Goal: Task Accomplishment & Management: Complete application form

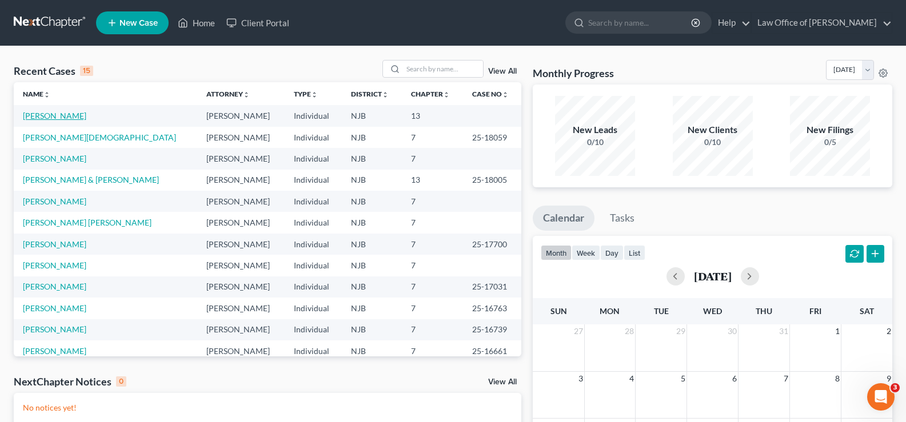
click at [45, 113] on link "[PERSON_NAME]" at bounding box center [54, 116] width 63 height 10
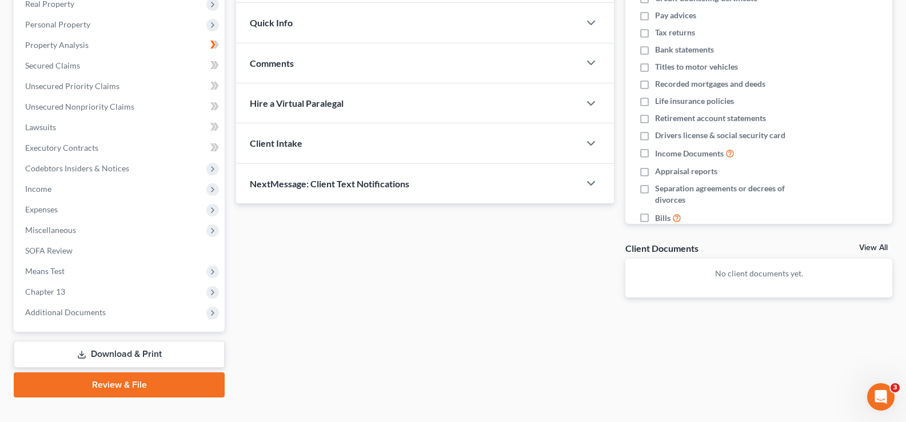
scroll to position [206, 0]
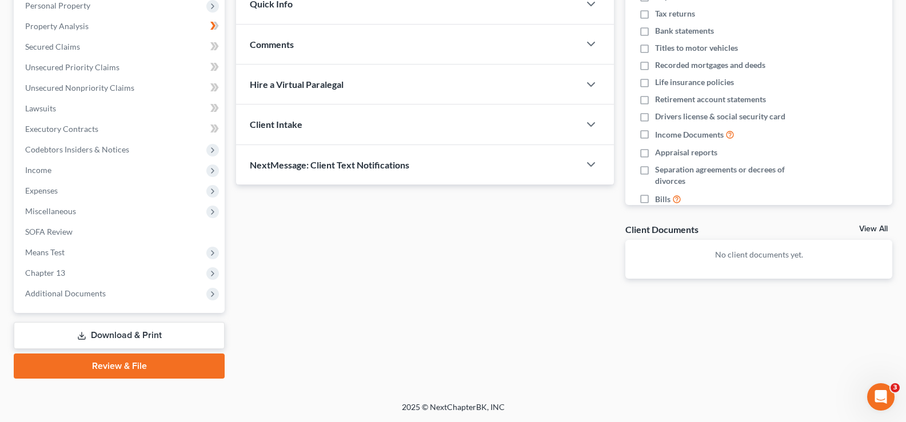
click at [111, 364] on link "Review & File" at bounding box center [119, 366] width 211 height 25
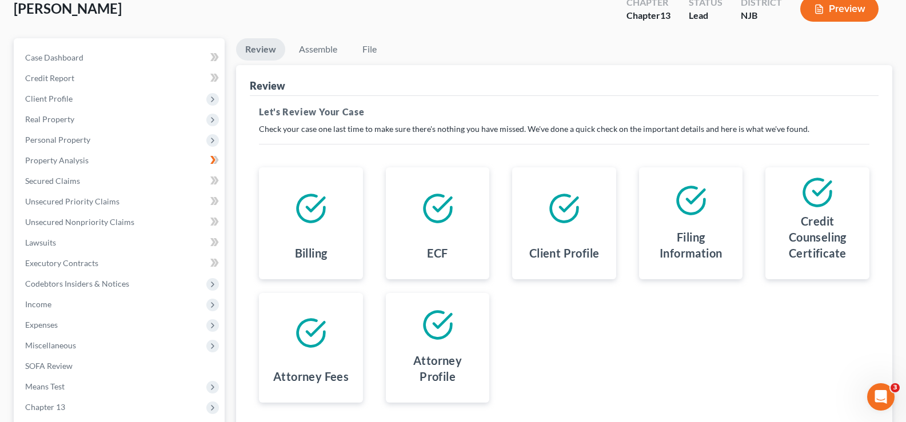
scroll to position [55, 0]
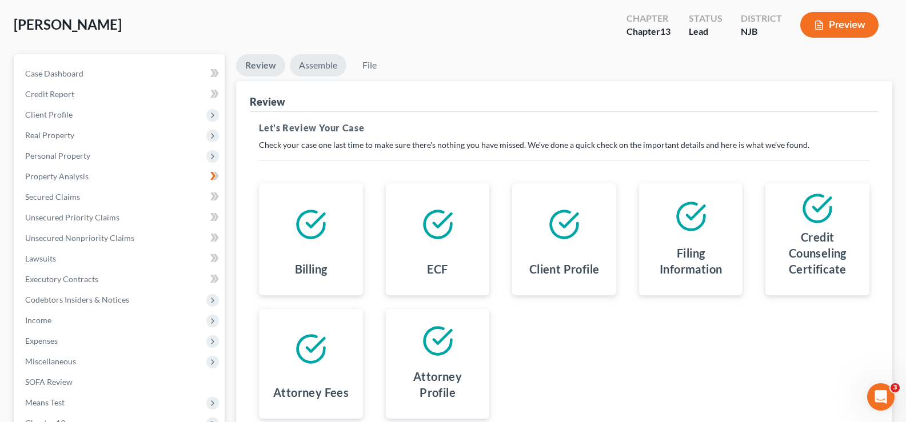
click at [316, 66] on link "Assemble" at bounding box center [318, 65] width 57 height 22
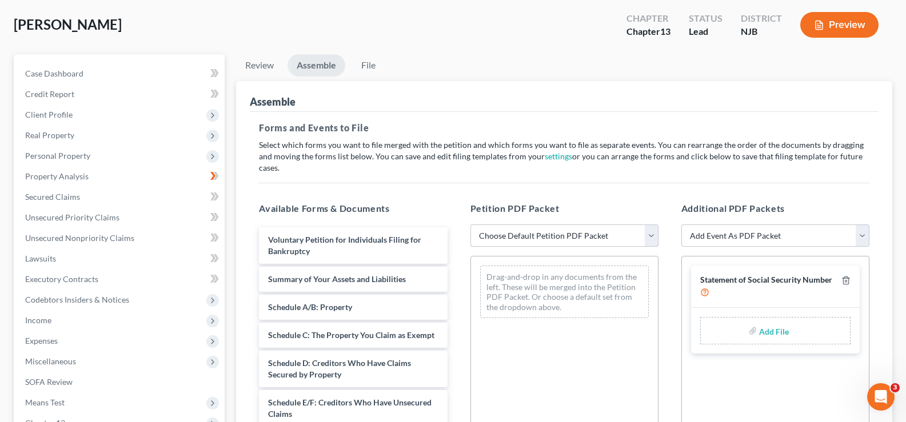
click at [563, 225] on select "Choose Default Petition PDF Packet Complete Bankruptcy Petition (all forms and …" at bounding box center [564, 236] width 188 height 23
select select "0"
click at [470, 225] on select "Choose Default Petition PDF Packet Complete Bankruptcy Petition (all forms and …" at bounding box center [564, 236] width 188 height 23
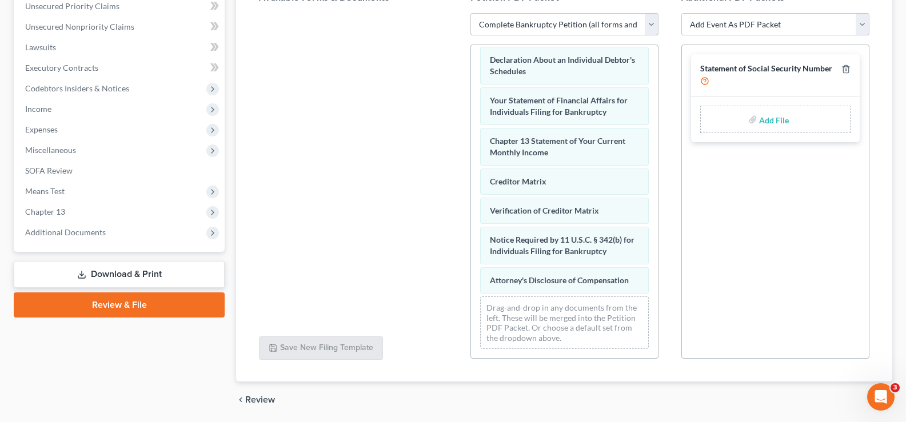
scroll to position [295, 0]
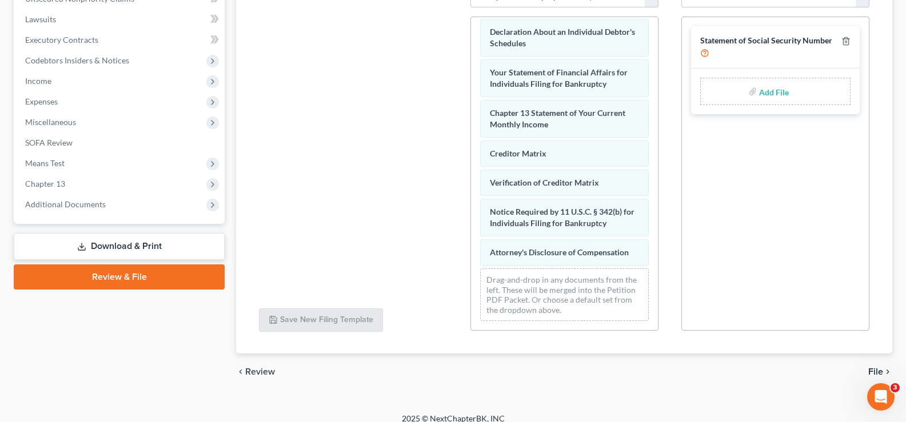
click at [870, 368] on span "File" at bounding box center [875, 372] width 15 height 9
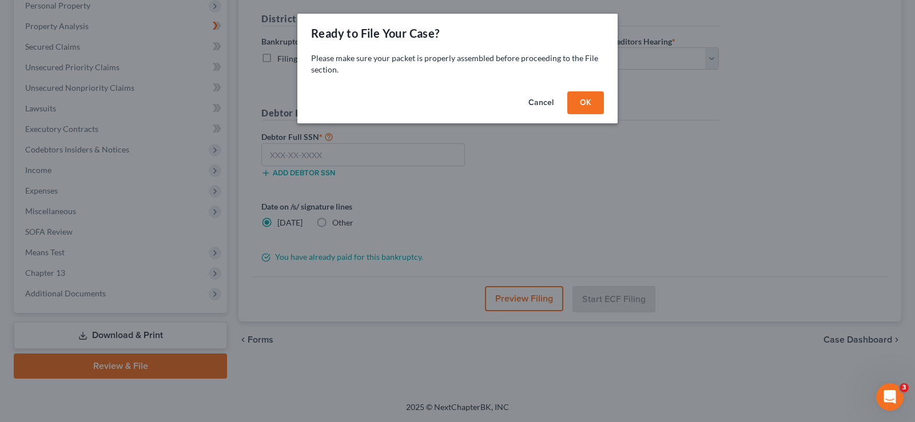
click at [582, 93] on button "OK" at bounding box center [585, 102] width 37 height 23
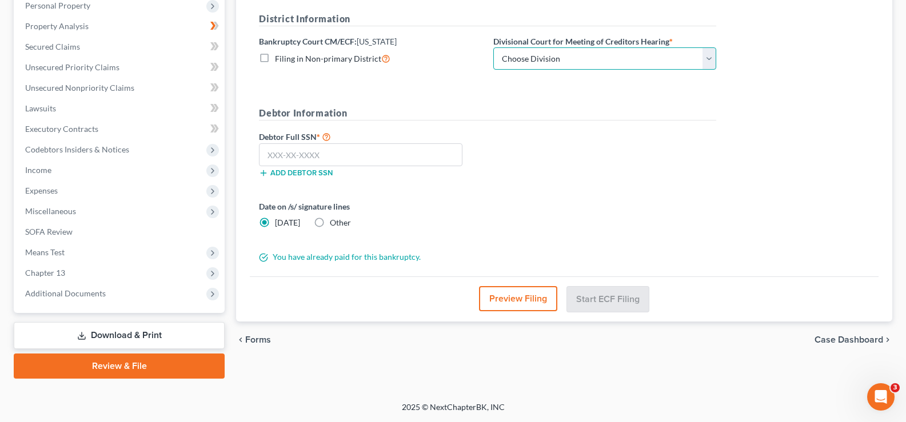
click at [606, 60] on select "Choose Division [GEOGRAPHIC_DATA] [GEOGRAPHIC_DATA]/[GEOGRAPHIC_DATA] [GEOGRAPH…" at bounding box center [604, 58] width 223 height 23
click at [493, 47] on select "Choose Division [GEOGRAPHIC_DATA] [GEOGRAPHIC_DATA]/[GEOGRAPHIC_DATA] [GEOGRAPH…" at bounding box center [604, 58] width 223 height 23
click at [647, 65] on select "Choose Division [GEOGRAPHIC_DATA] [GEOGRAPHIC_DATA]/[GEOGRAPHIC_DATA] [GEOGRAPH…" at bounding box center [604, 58] width 223 height 23
select select "3"
click at [493, 47] on select "Choose Division [GEOGRAPHIC_DATA] [GEOGRAPHIC_DATA]/[GEOGRAPHIC_DATA] [GEOGRAPH…" at bounding box center [604, 58] width 223 height 23
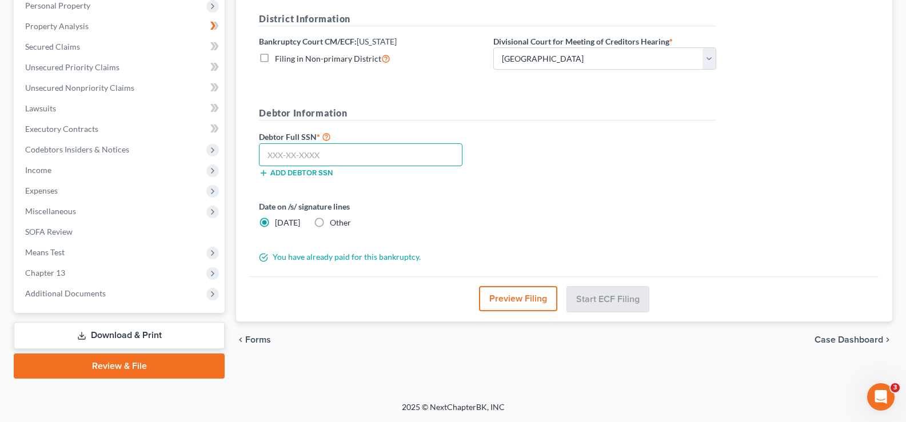
click at [334, 159] on input "text" at bounding box center [361, 154] width 204 height 23
type input "145-44-7329"
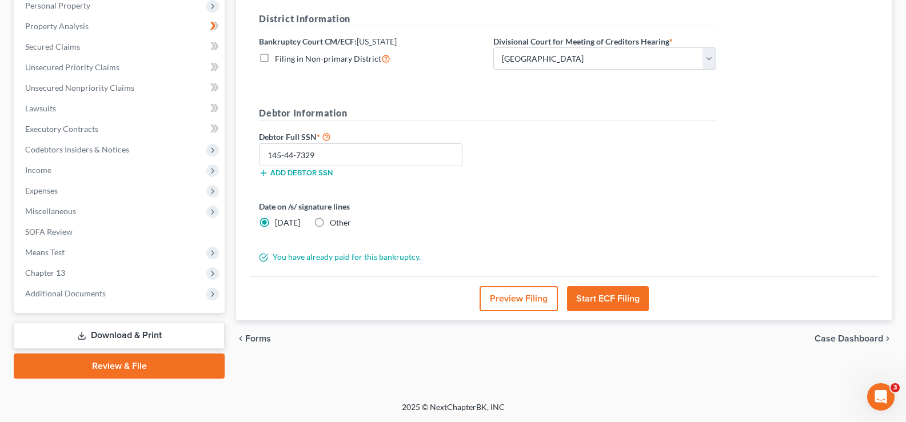
click at [607, 300] on button "Start ECF Filing" at bounding box center [608, 298] width 82 height 25
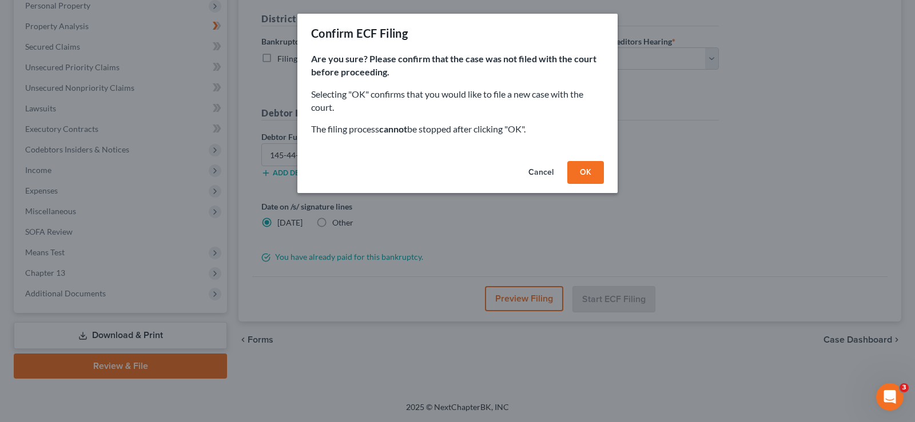
click at [581, 160] on div "Cancel OK" at bounding box center [457, 175] width 320 height 37
click at [583, 167] on button "OK" at bounding box center [585, 172] width 37 height 23
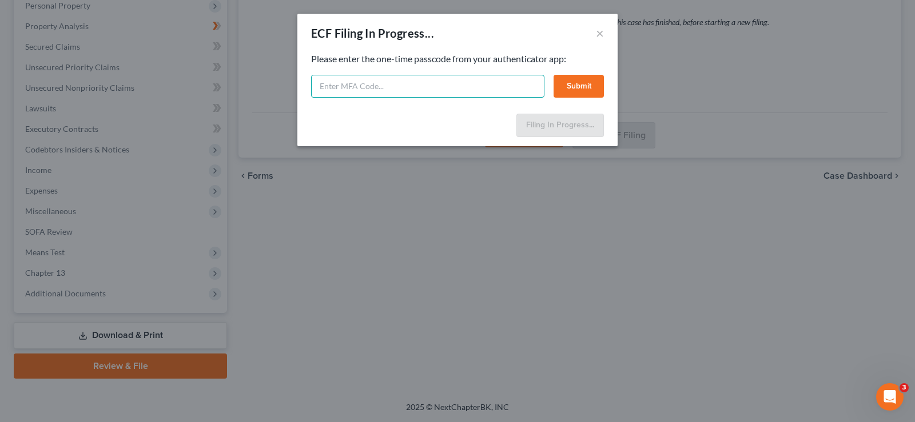
click at [325, 80] on input "text" at bounding box center [427, 86] width 233 height 23
type input "084426"
click at [575, 85] on button "Submit" at bounding box center [578, 86] width 50 height 23
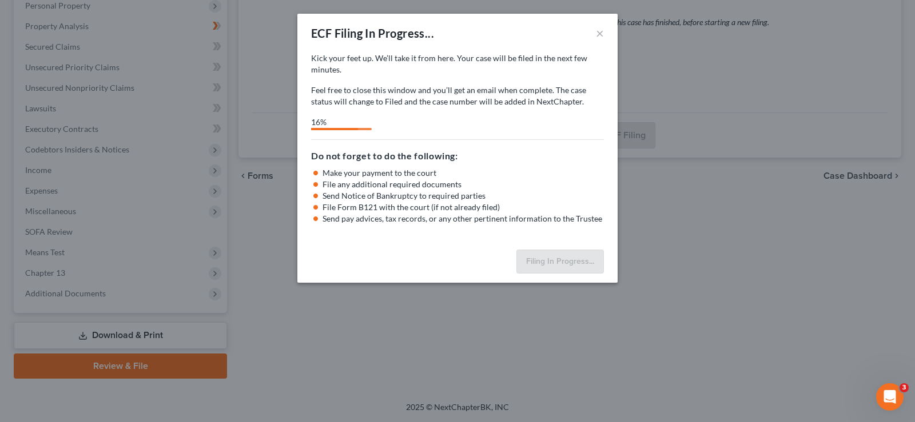
select select "3"
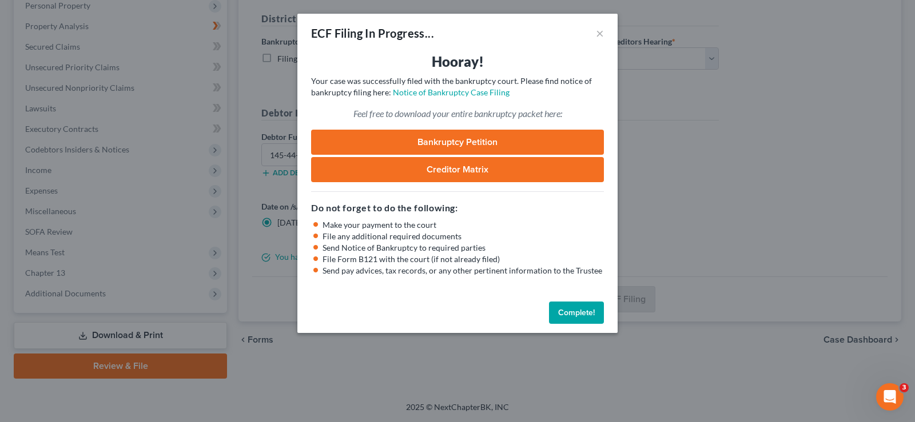
click at [565, 311] on button "Complete!" at bounding box center [576, 313] width 55 height 23
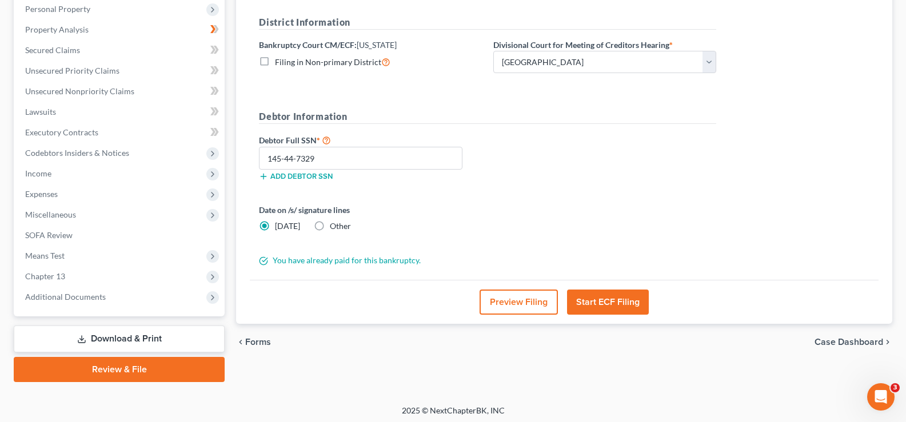
scroll to position [0, 0]
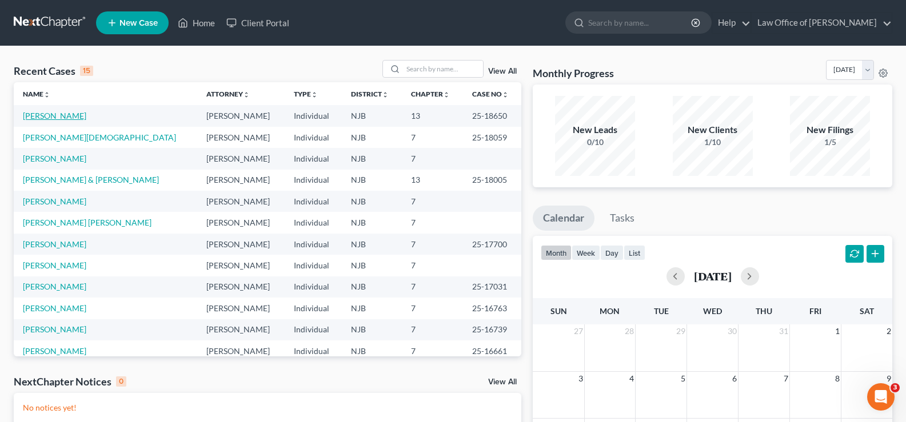
click at [79, 117] on link "[PERSON_NAME]" at bounding box center [54, 116] width 63 height 10
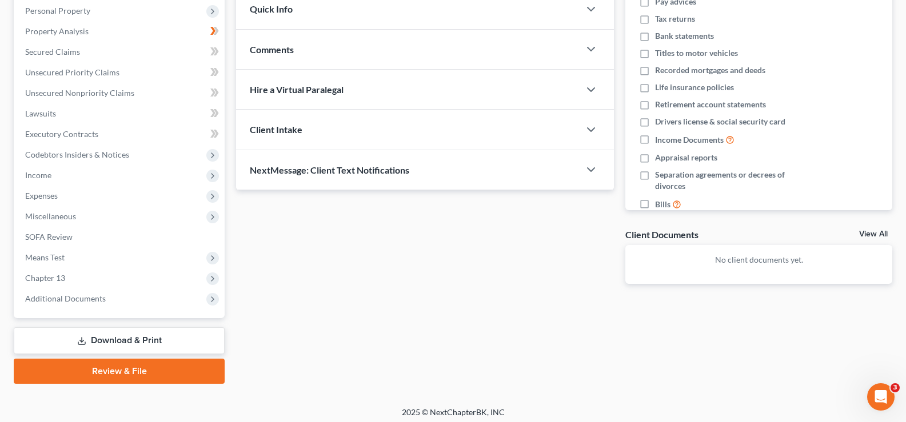
scroll to position [206, 0]
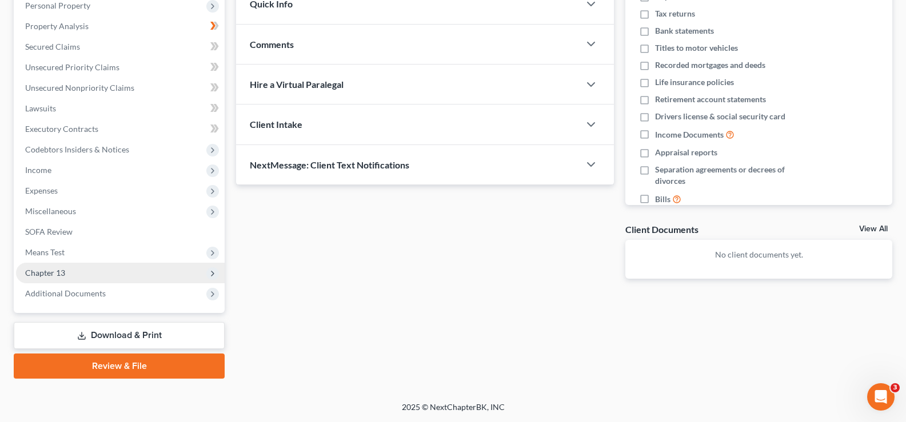
click at [63, 268] on span "Chapter 13" at bounding box center [45, 273] width 40 height 10
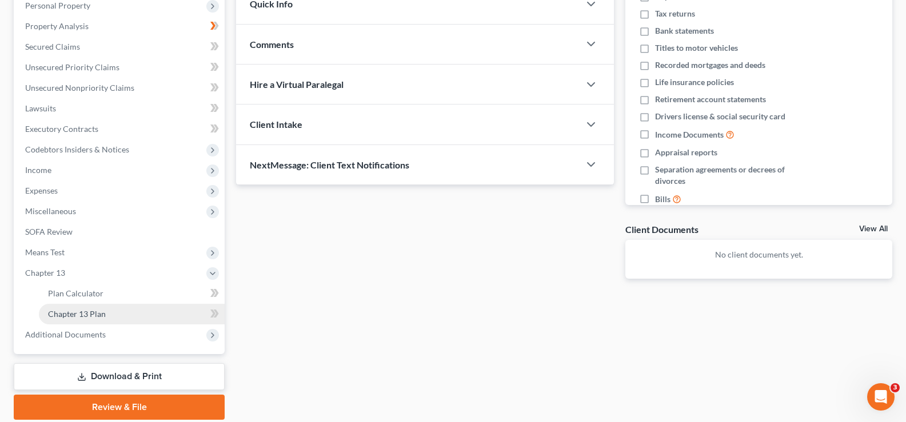
click at [101, 312] on span "Chapter 13 Plan" at bounding box center [77, 314] width 58 height 10
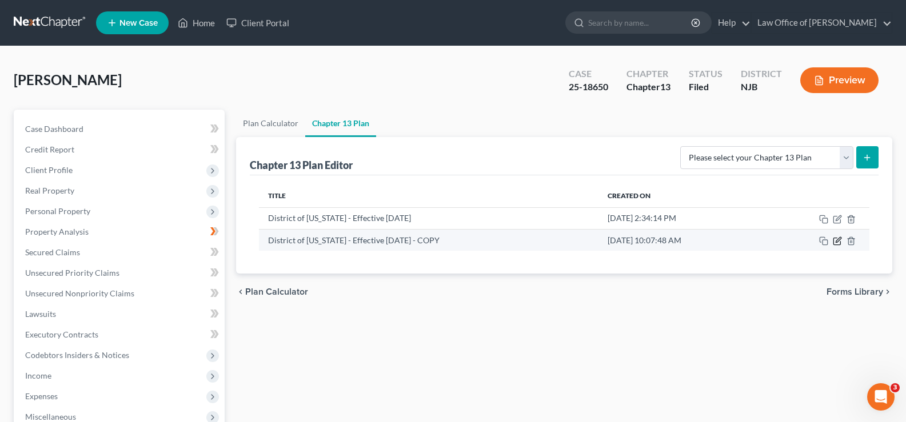
click at [839, 239] on icon "button" at bounding box center [838, 239] width 5 height 5
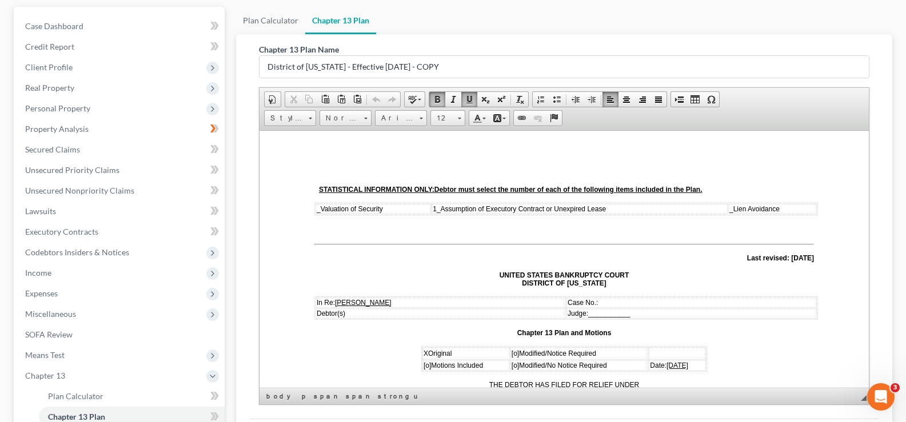
drag, startPoint x: 866, startPoint y: 171, endPoint x: 1133, endPoint y: 257, distance: 280.4
drag, startPoint x: 864, startPoint y: 342, endPoint x: 1147, endPoint y: 274, distance: 291.2
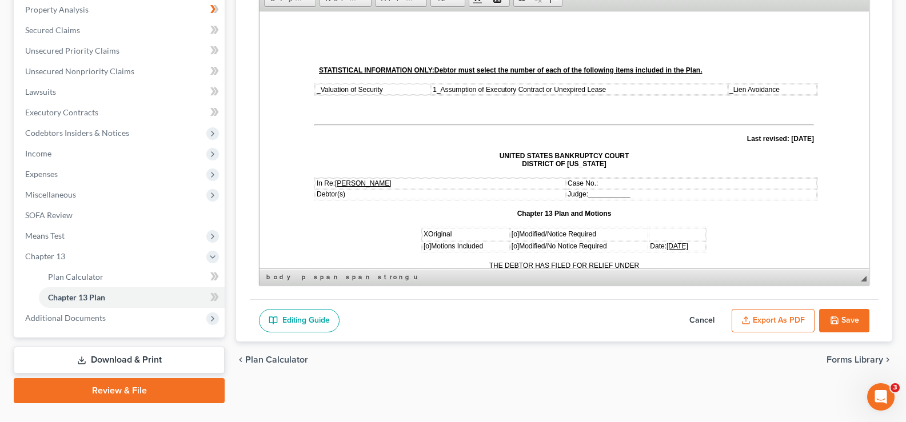
scroll to position [247, 0]
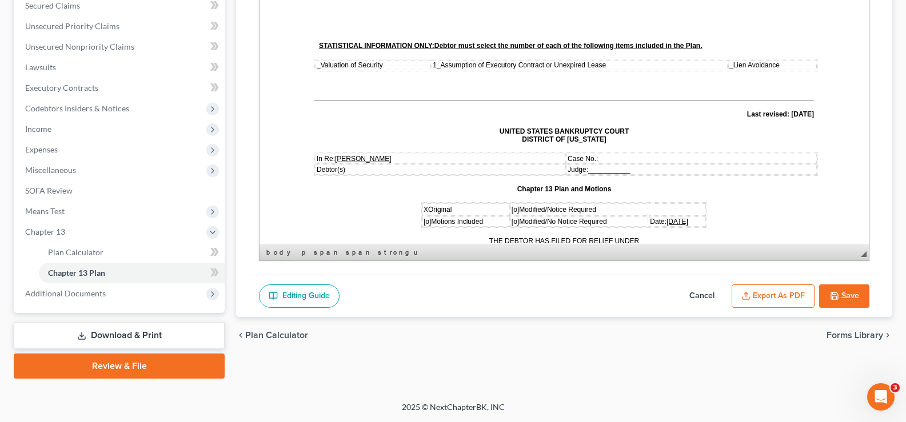
click at [757, 289] on button "Export as PDF" at bounding box center [773, 297] width 83 height 24
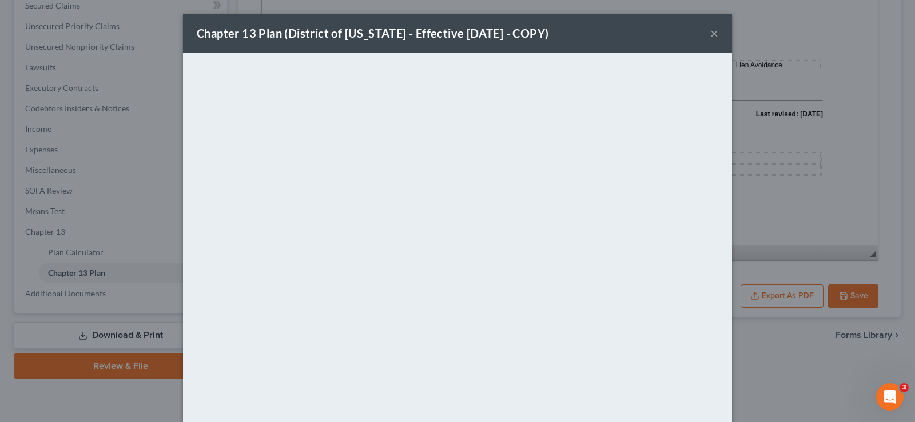
click at [710, 29] on button "×" at bounding box center [714, 33] width 8 height 14
